Goal: Transaction & Acquisition: Purchase product/service

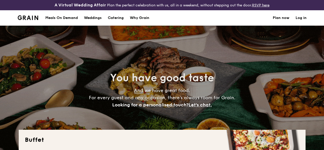
select select
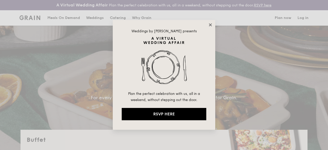
click at [209, 24] on icon at bounding box center [210, 24] width 3 height 3
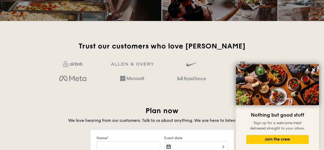
scroll to position [794, 0]
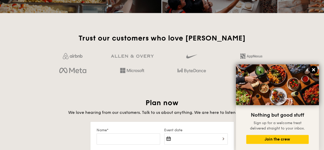
click at [314, 68] on icon at bounding box center [313, 69] width 5 height 5
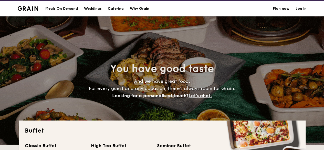
scroll to position [0, 0]
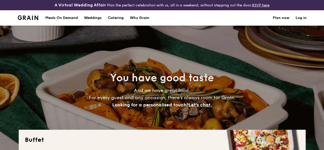
click at [119, 20] on h1 "Catering" at bounding box center [116, 17] width 16 height 15
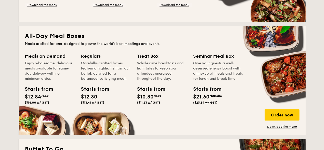
scroll to position [125, 0]
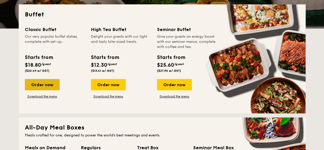
click at [51, 90] on div "Order now" at bounding box center [42, 84] width 35 height 11
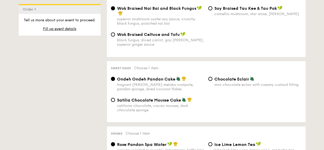
scroll to position [425, 0]
